Goal: Task Accomplishment & Management: Complete application form

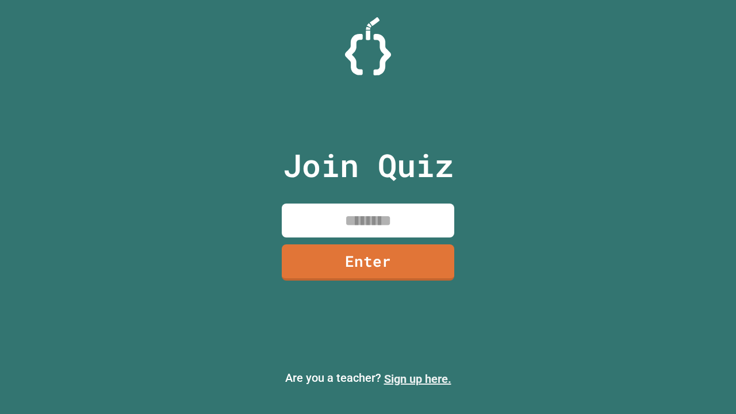
click at [418, 379] on link "Sign up here." at bounding box center [417, 379] width 67 height 14
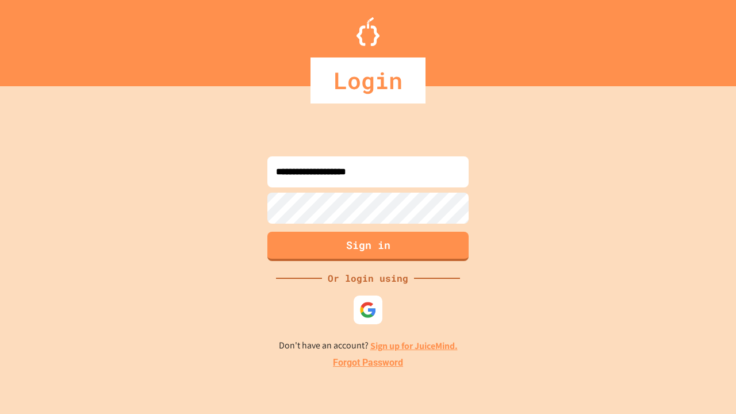
type input "**********"
